Goal: Use online tool/utility: Utilize a website feature to perform a specific function

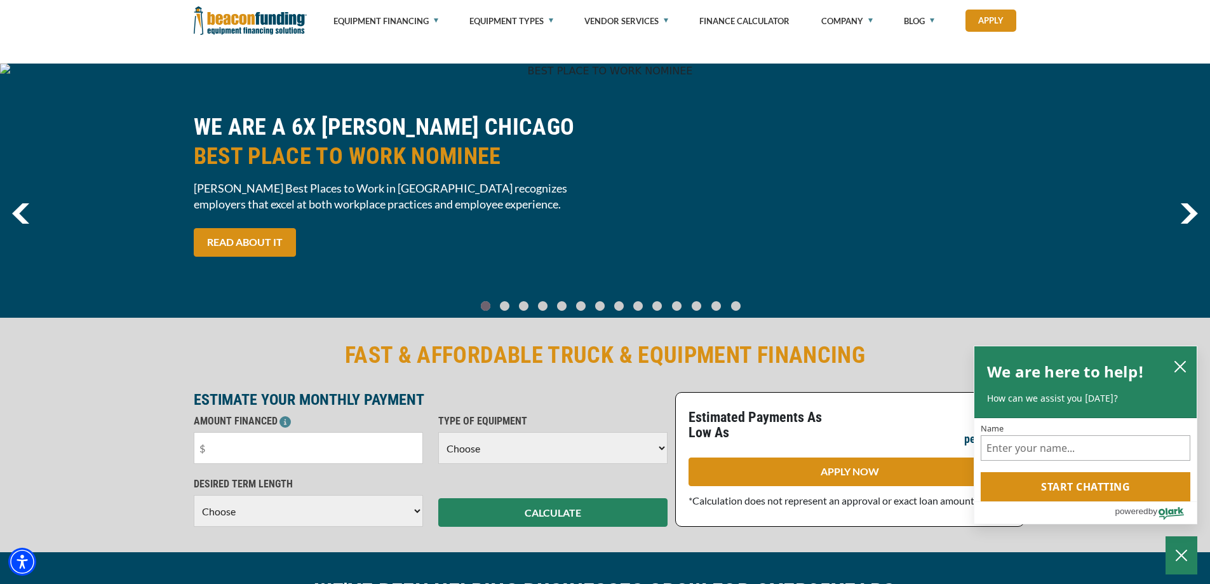
scroll to position [191, 0]
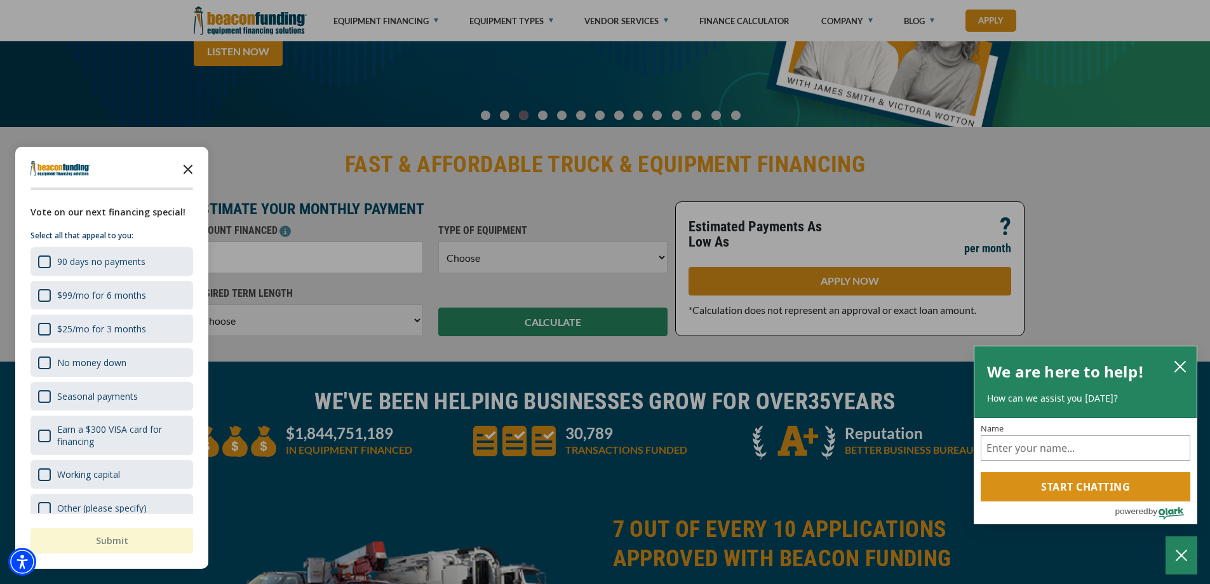
click at [189, 165] on icon "Close the survey" at bounding box center [187, 168] width 25 height 25
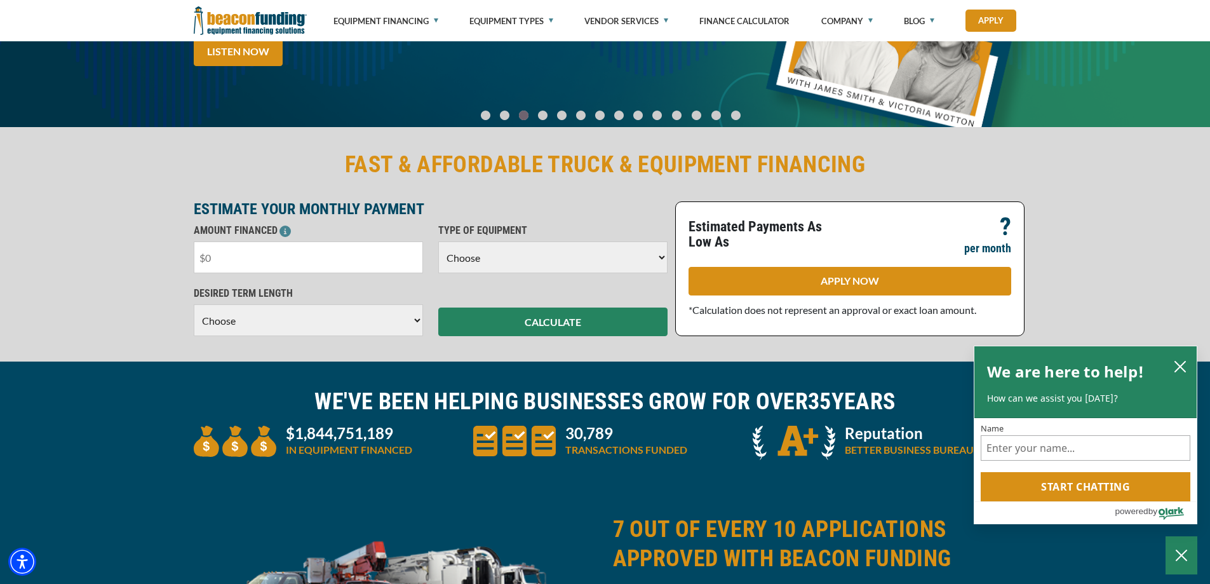
click at [226, 254] on input "text" at bounding box center [308, 257] width 229 height 32
type input "$15,000"
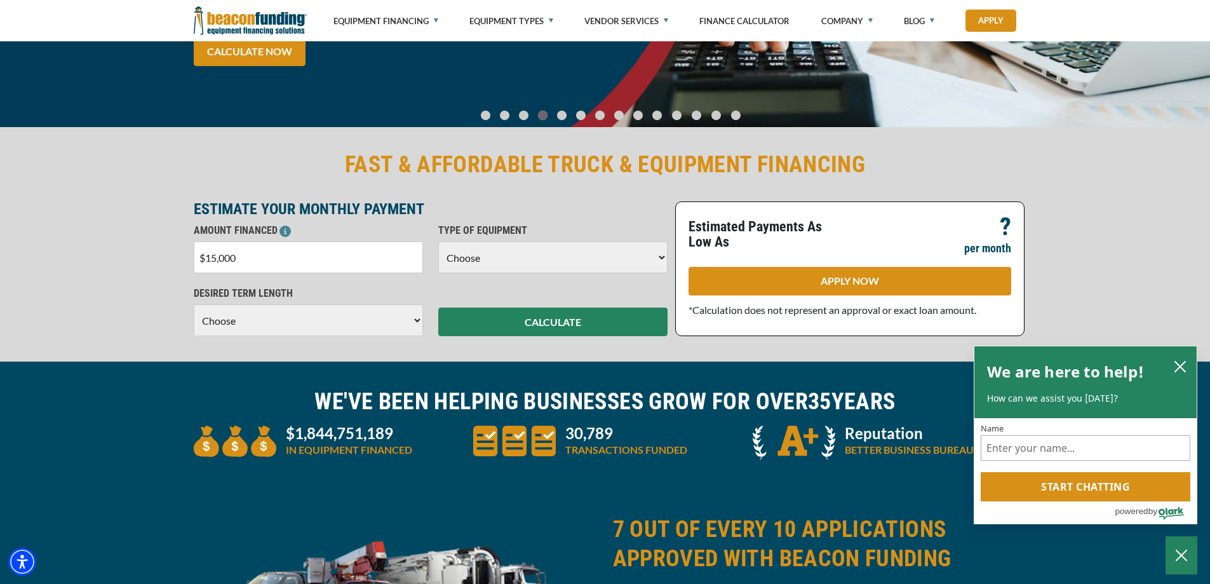
click at [656, 255] on select "Choose Backhoe Boom/Bucket Truck Chipper Commercial Mower Crane DTG/DTF Printin…" at bounding box center [552, 257] width 229 height 32
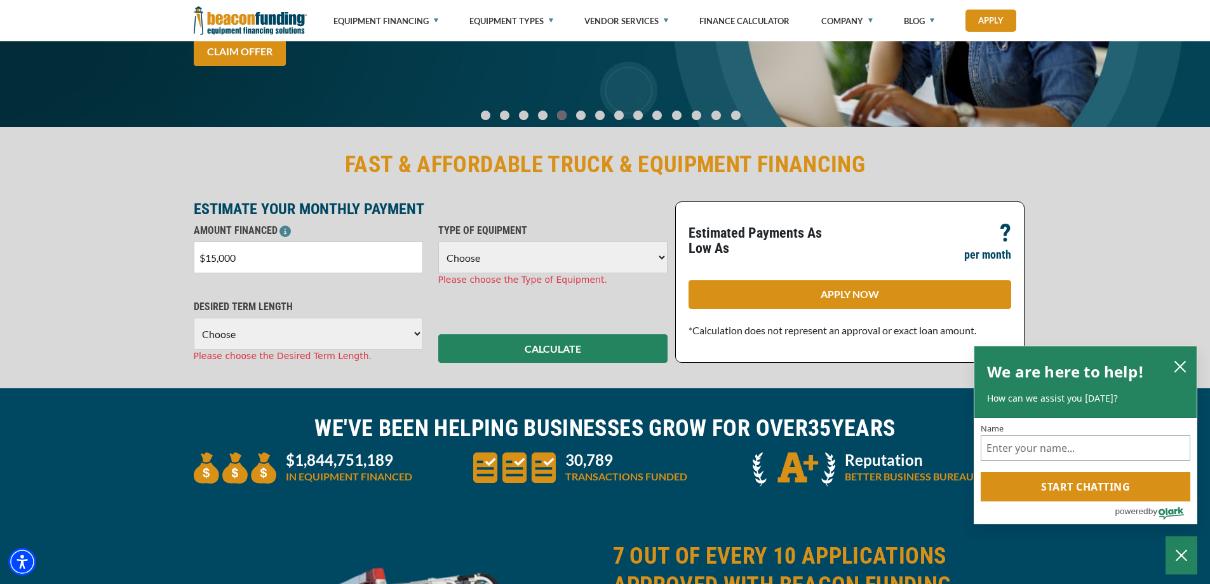
select select "5"
click at [438, 241] on select "Choose Backhoe Boom/Bucket Truck Chipper Commercial Mower Crane DTG/DTF Printin…" at bounding box center [552, 257] width 229 height 32
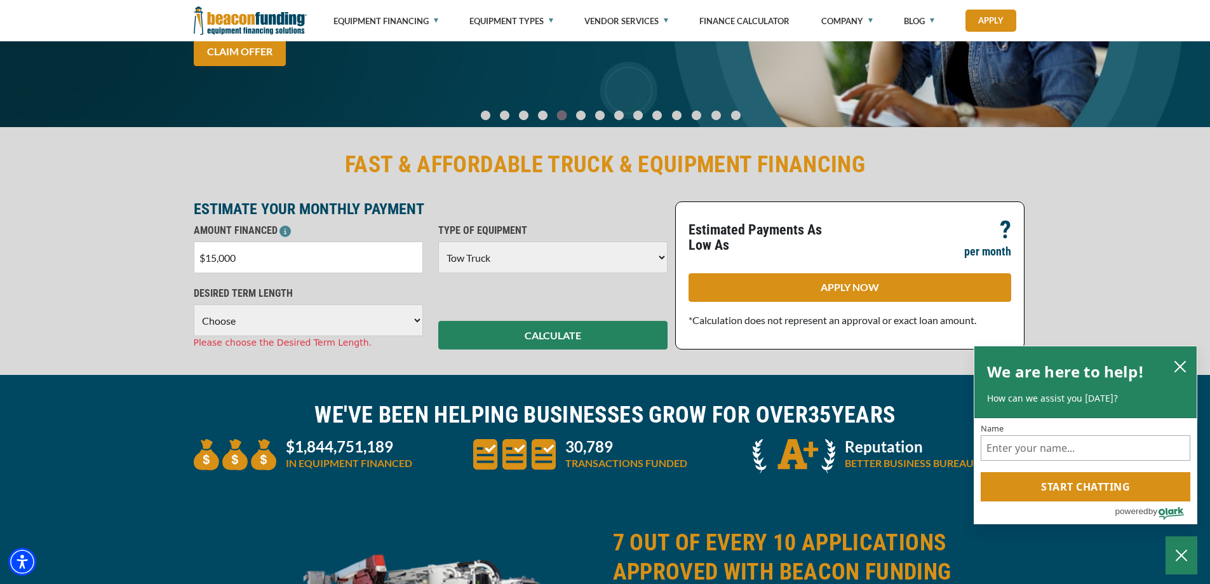
click at [360, 324] on select "Choose 36 Months 48 Months 60 Months" at bounding box center [308, 320] width 229 height 32
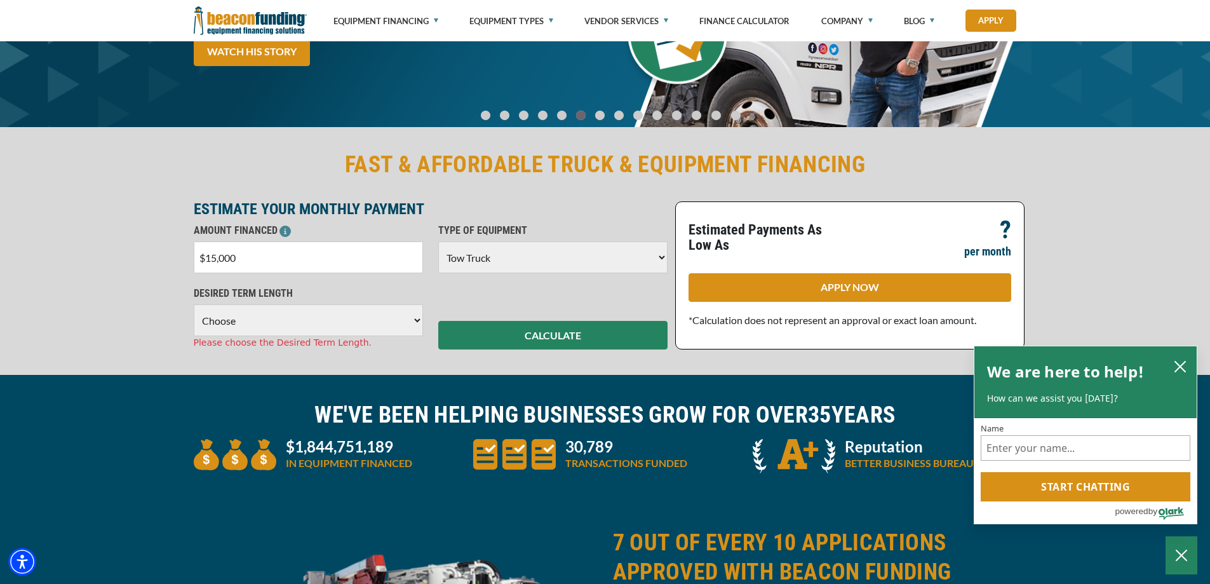
select select "48"
click at [194, 304] on select "Choose 36 Months 48 Months 60 Months" at bounding box center [308, 320] width 229 height 32
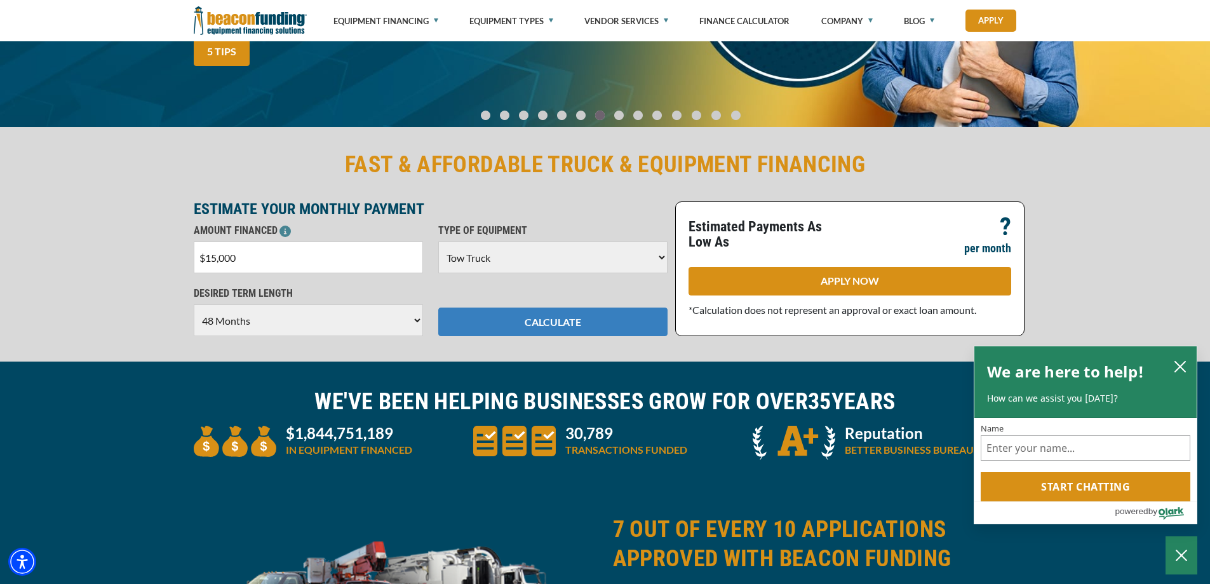
click at [570, 321] on button "CALCULATE" at bounding box center [552, 322] width 229 height 29
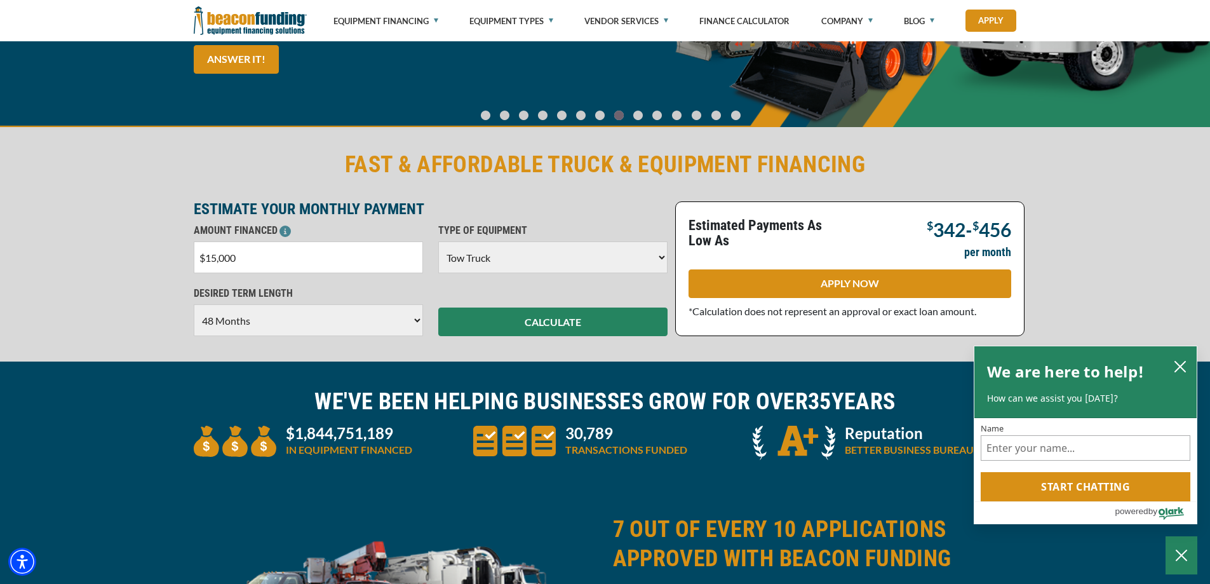
click at [215, 257] on input "$15,000" at bounding box center [308, 257] width 229 height 32
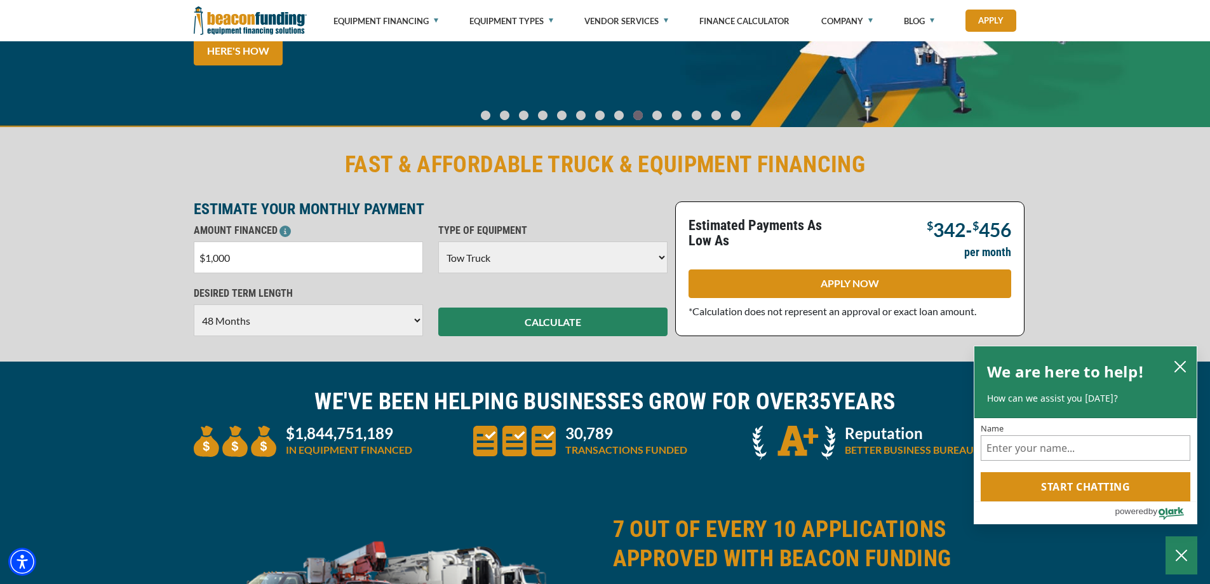
type input "$0"
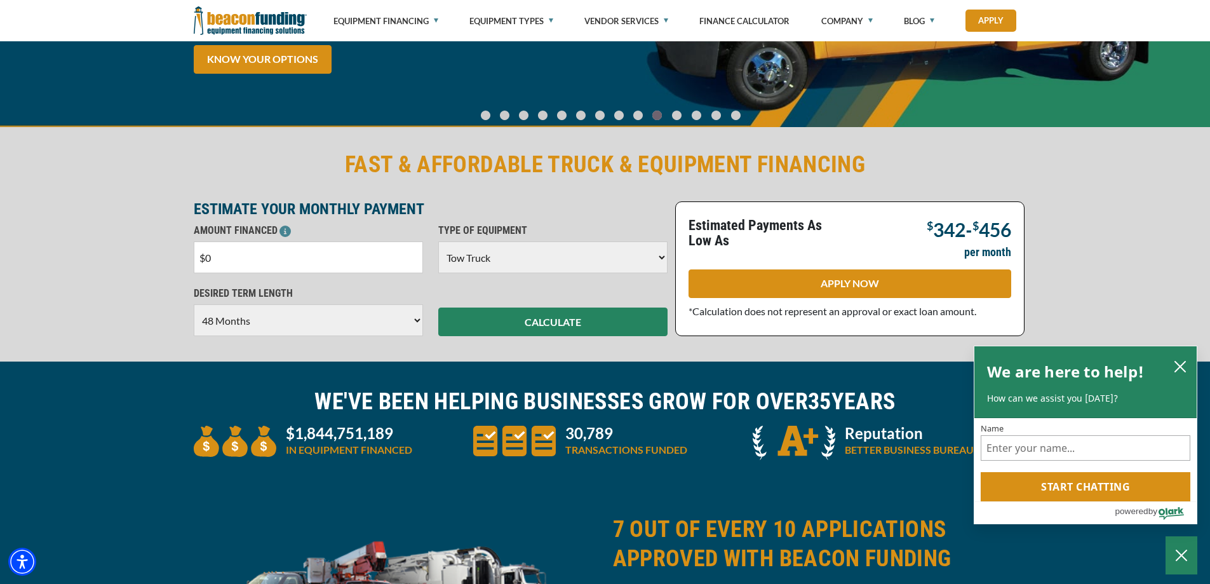
click at [227, 264] on input "$0" at bounding box center [308, 257] width 229 height 32
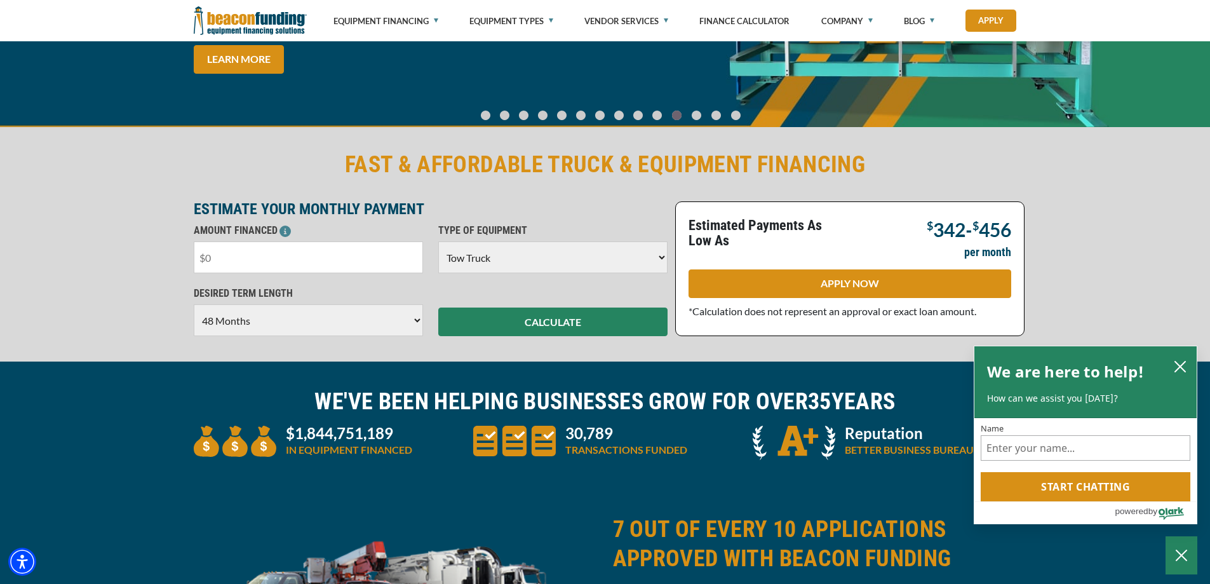
click at [210, 259] on input "text" at bounding box center [308, 257] width 229 height 32
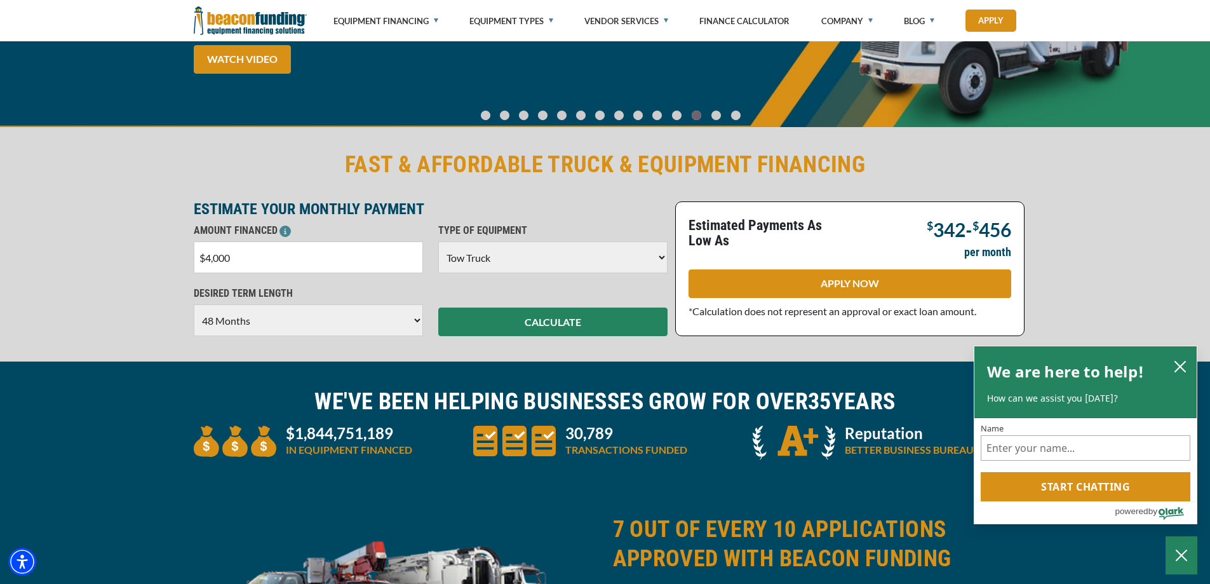
type input "$40,000"
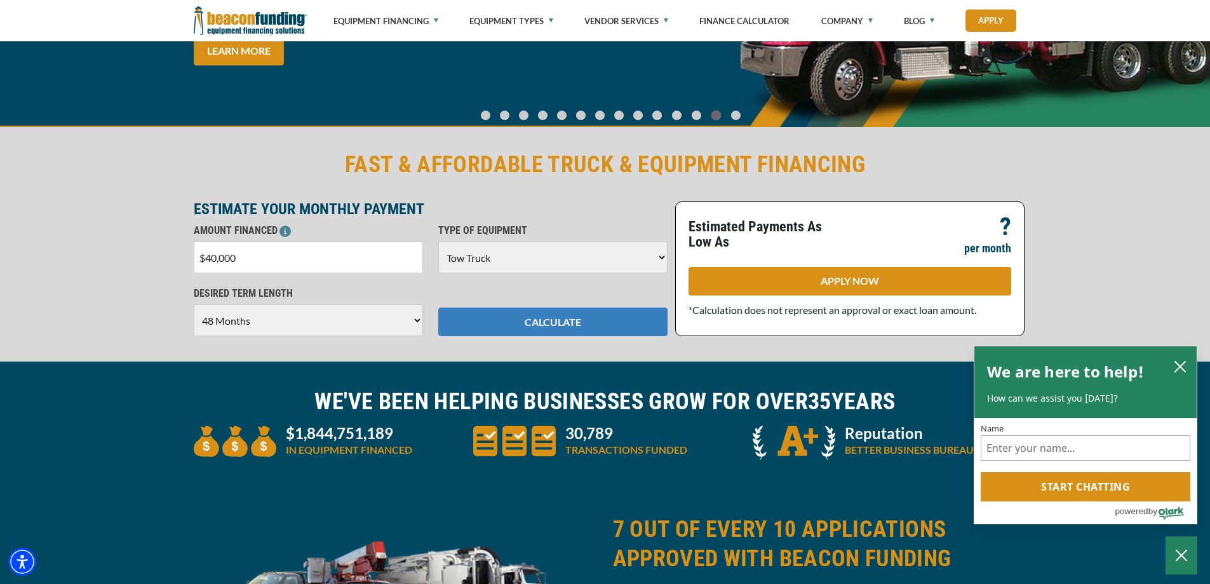
click at [559, 321] on button "CALCULATE" at bounding box center [552, 322] width 229 height 29
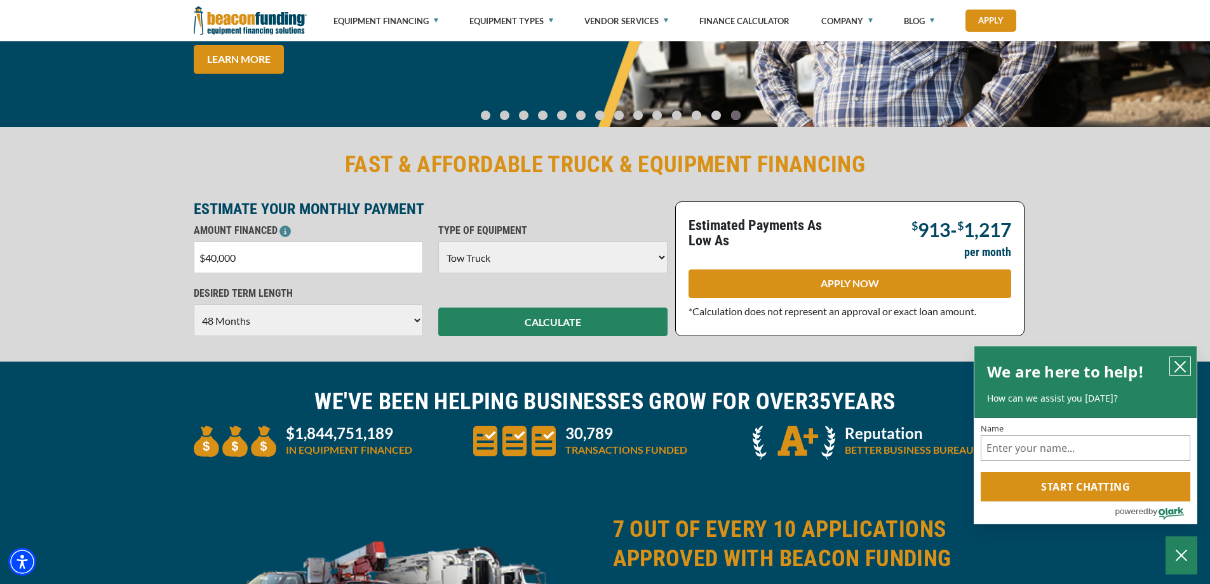
click at [1182, 362] on icon "close chatbox" at bounding box center [1180, 366] width 13 height 13
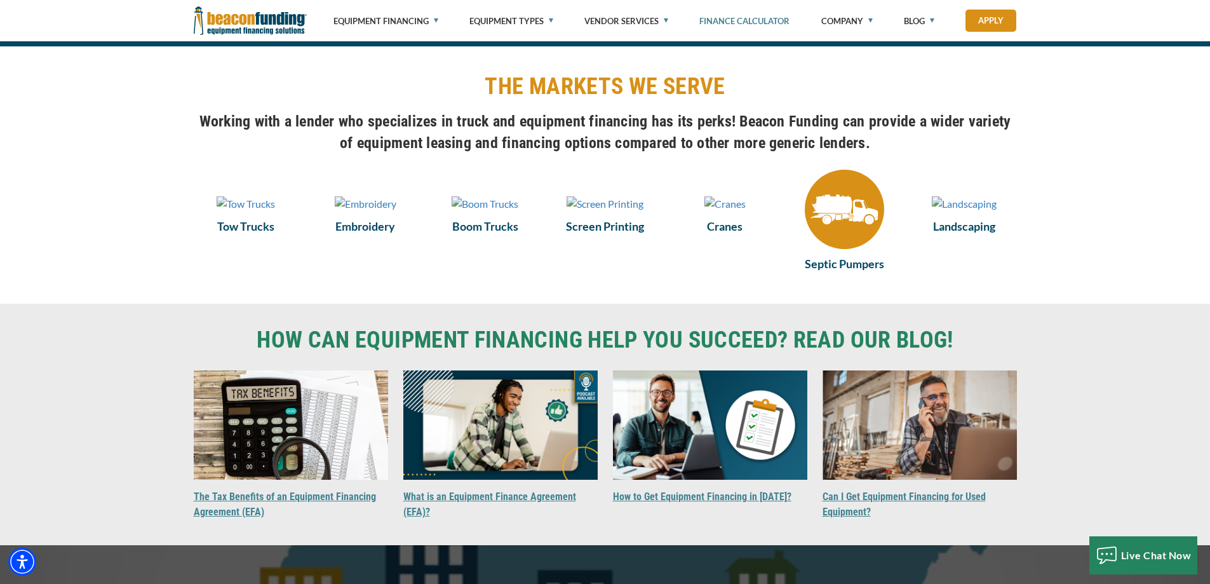
scroll to position [826, 0]
